Goal: Task Accomplishment & Management: Use online tool/utility

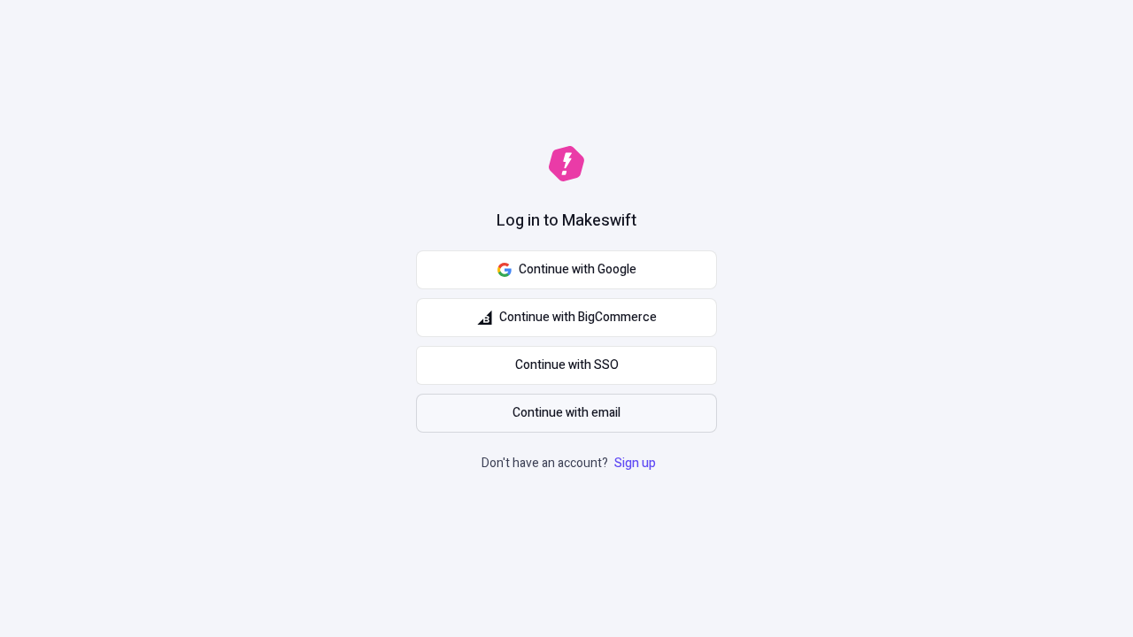
click at [567, 413] on span "Continue with email" at bounding box center [567, 413] width 108 height 19
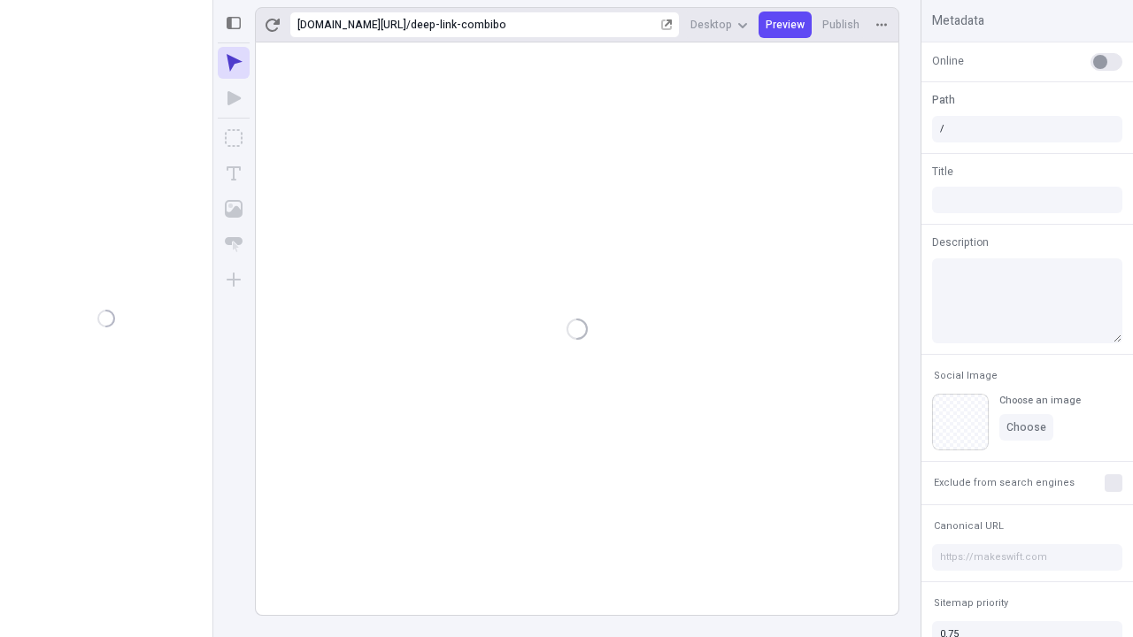
type input "/deep-link-combibo"
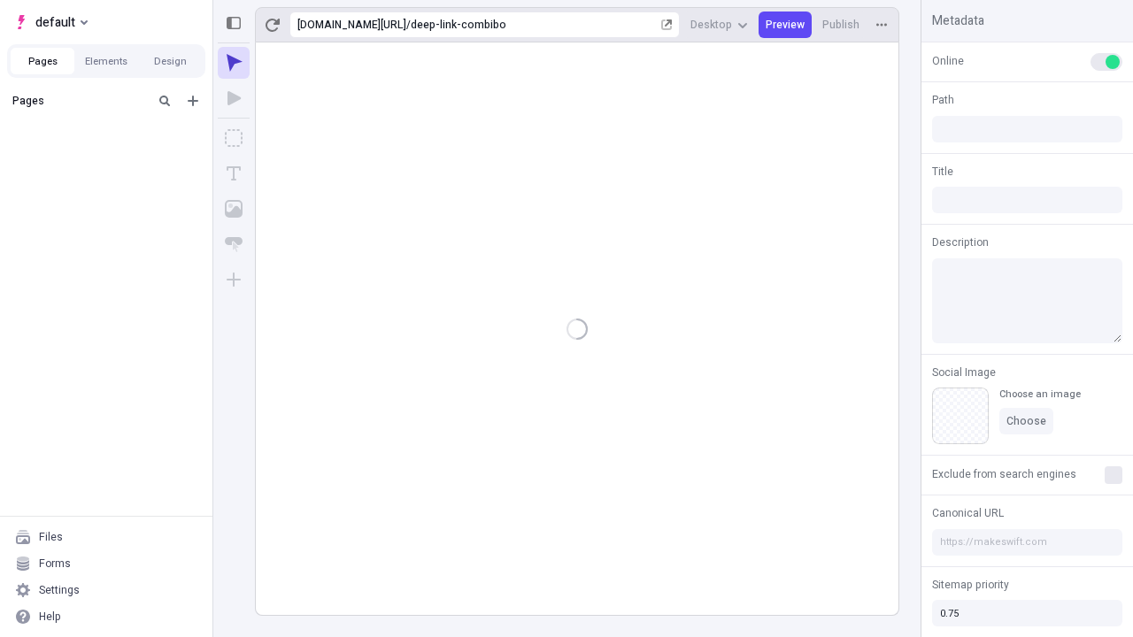
type input "/deep-link-combibo"
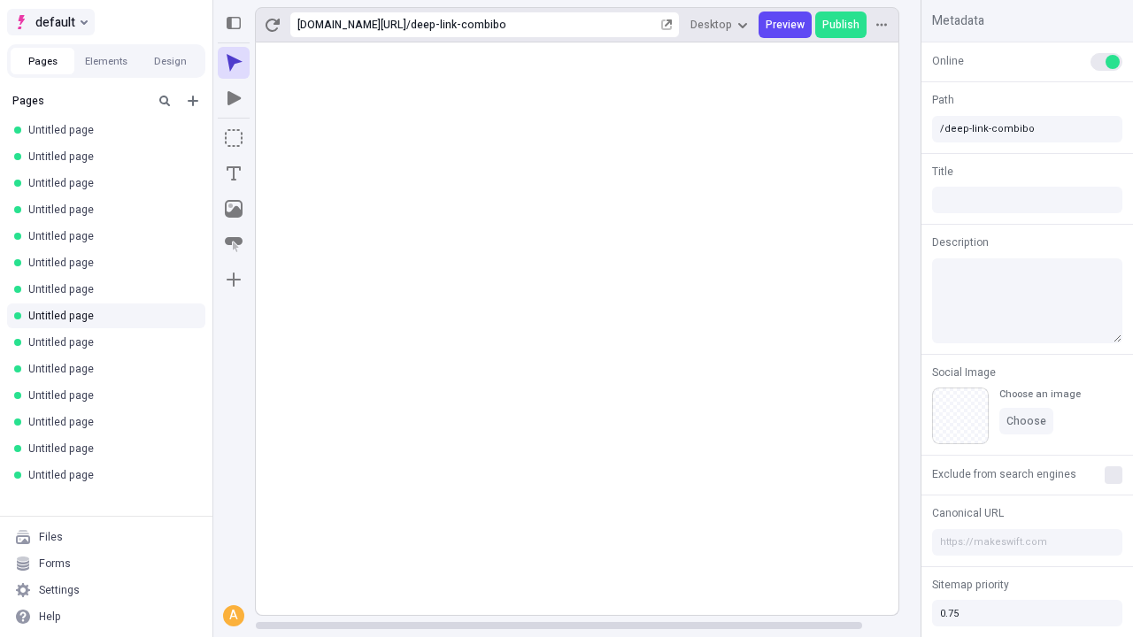
click at [50, 22] on span "default" at bounding box center [55, 22] width 40 height 21
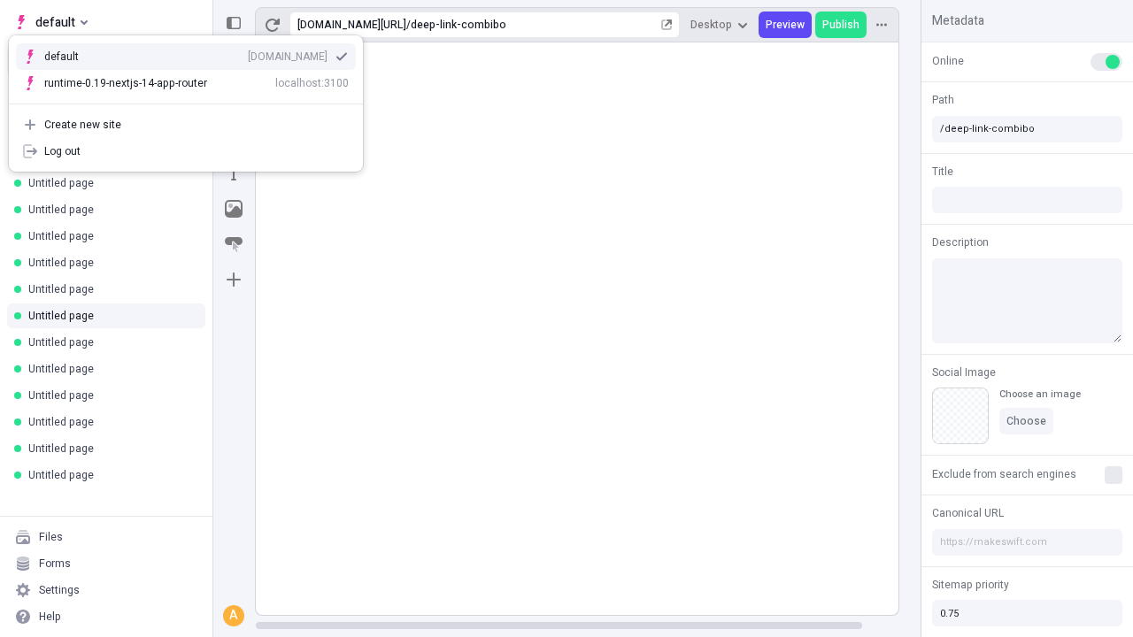
click at [248, 53] on div "qee9k4dy7d.staging.makeswift.site" at bounding box center [288, 57] width 80 height 14
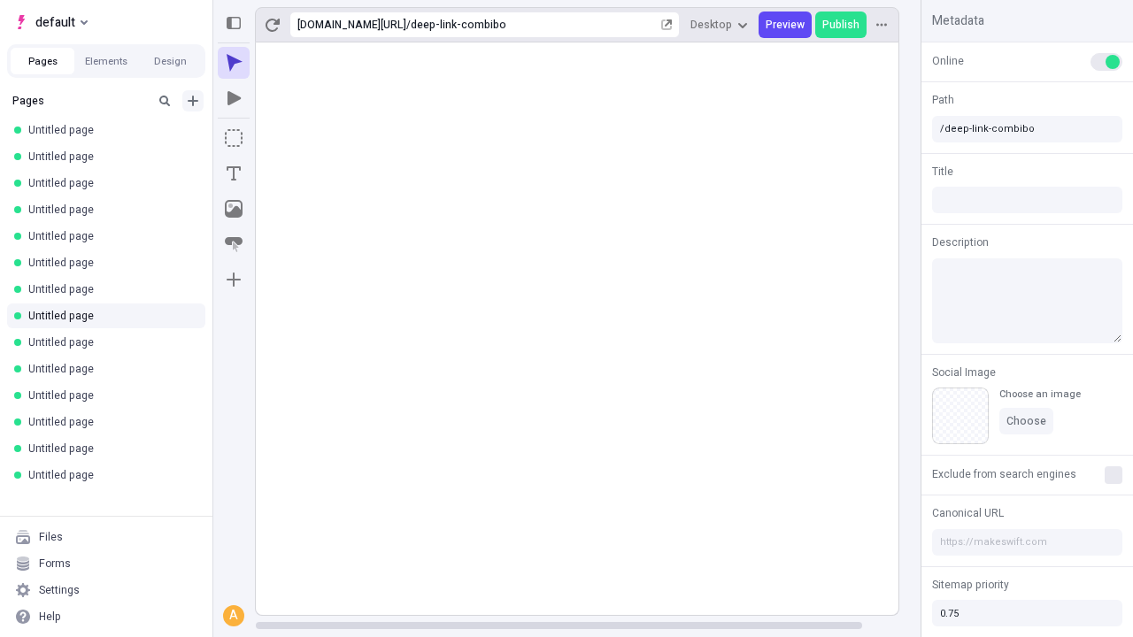
click at [193, 101] on icon "Add new" at bounding box center [193, 101] width 11 height 11
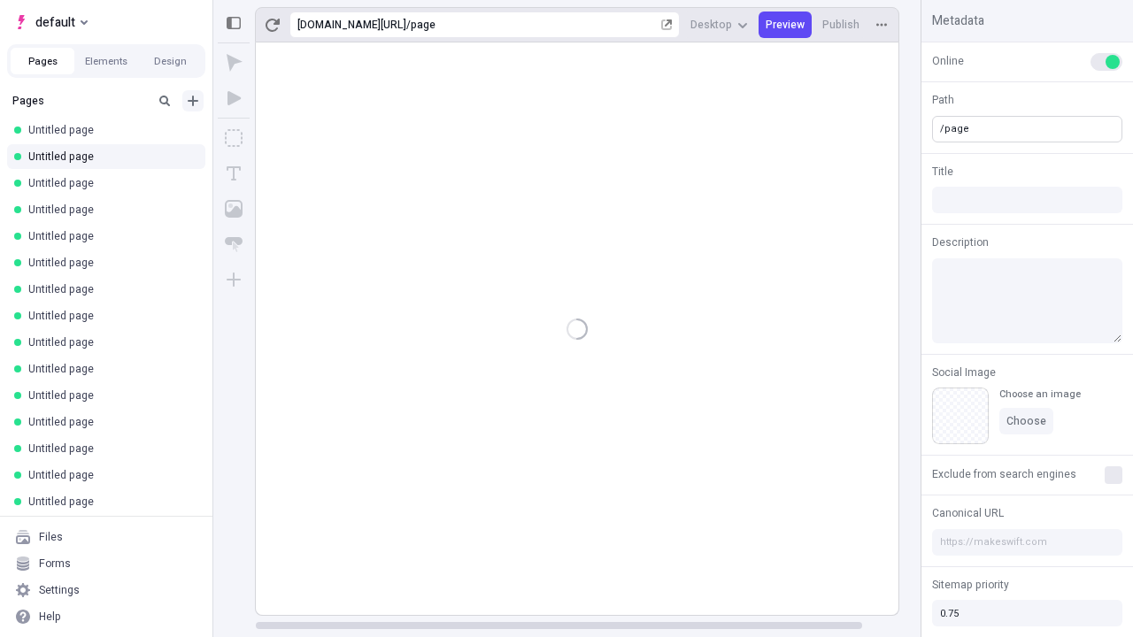
type input "/page"
